Goal: Information Seeking & Learning: Check status

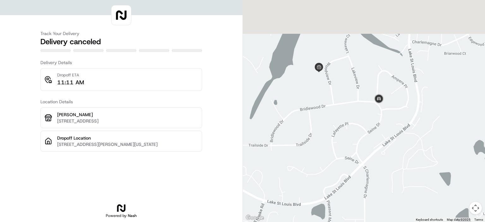
drag, startPoint x: 377, startPoint y: 65, endPoint x: 370, endPoint y: 184, distance: 118.8
click at [370, 184] on div at bounding box center [364, 111] width 242 height 222
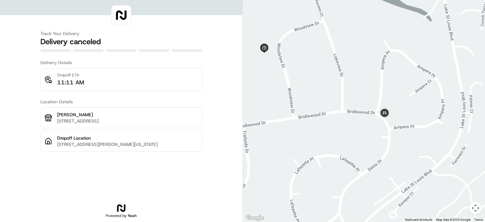
drag, startPoint x: 369, startPoint y: 88, endPoint x: 361, endPoint y: 166, distance: 79.0
click at [361, 166] on div at bounding box center [364, 111] width 242 height 222
click at [386, 113] on img at bounding box center [384, 113] width 18 height 18
